Goal: Task Accomplishment & Management: Use online tool/utility

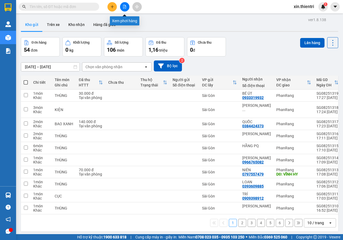
click at [123, 5] on button at bounding box center [124, 6] width 9 height 9
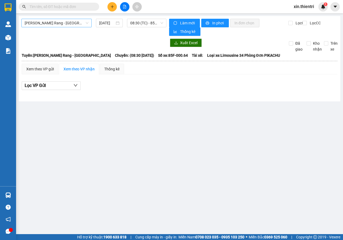
click at [58, 23] on span "[PERSON_NAME] Rang - [GEOGRAPHIC_DATA]" at bounding box center [57, 23] width 64 height 8
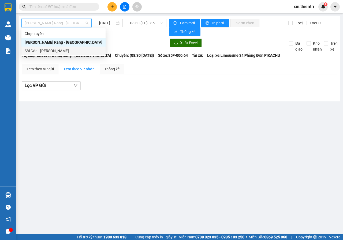
click at [43, 50] on div "Sài Gòn - [PERSON_NAME]" at bounding box center [64, 51] width 78 height 6
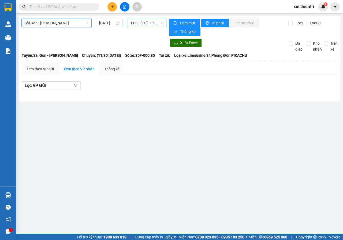
click at [147, 20] on span "11:30 (TC) - 85F-000.85" at bounding box center [146, 23] width 33 height 8
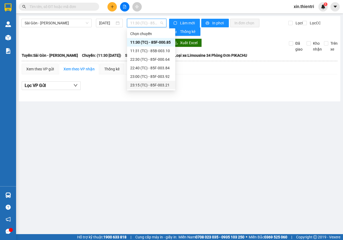
click at [161, 84] on div "23:15 (TC) - 85F-003.21" at bounding box center [151, 85] width 42 height 6
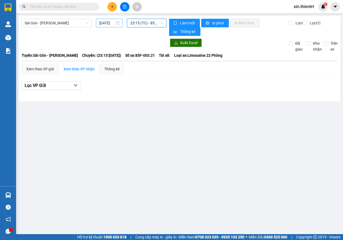
click at [103, 22] on input "[DATE]" at bounding box center [107, 23] width 16 height 6
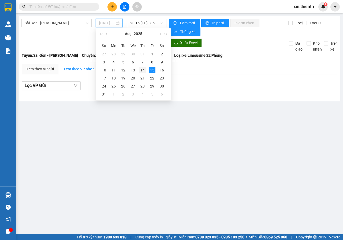
click at [142, 72] on div "14" at bounding box center [142, 70] width 6 height 6
type input "14/08/2025"
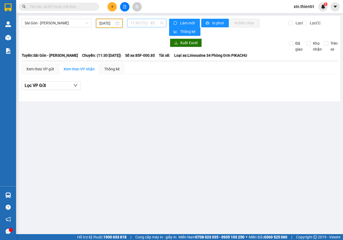
click at [136, 22] on span "11:30 (TC) - 85F-000.85" at bounding box center [146, 23] width 33 height 8
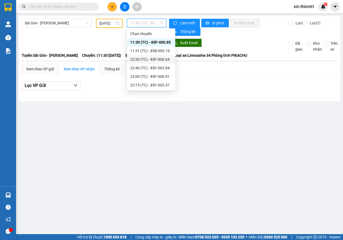
click at [158, 60] on div "22:30 (TC) - 85F-000.64" at bounding box center [151, 59] width 42 height 6
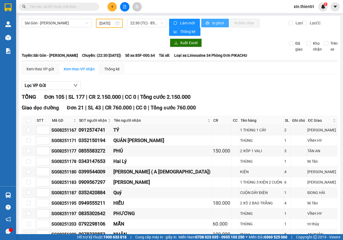
click at [213, 19] on button "In phơi" at bounding box center [215, 23] width 28 height 9
click at [218, 22] on span "In phơi" at bounding box center [218, 23] width 12 height 6
click at [206, 27] on button "In phơi" at bounding box center [215, 23] width 28 height 9
